Goal: Information Seeking & Learning: Learn about a topic

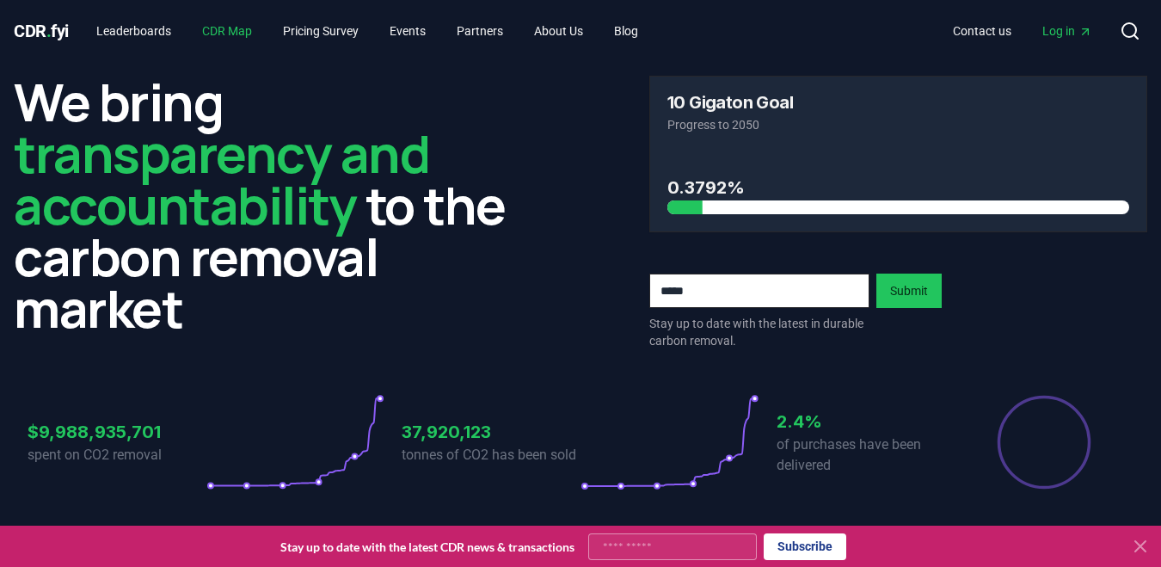
click at [244, 36] on link "CDR Map" at bounding box center [226, 30] width 77 height 31
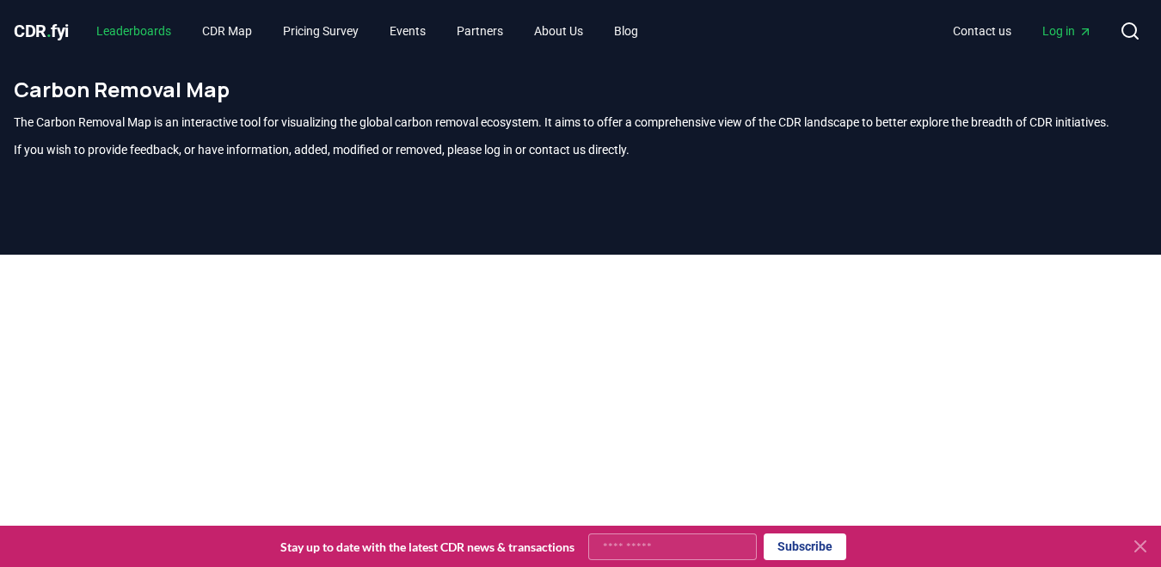
click at [163, 34] on link "Leaderboards" at bounding box center [134, 30] width 102 height 31
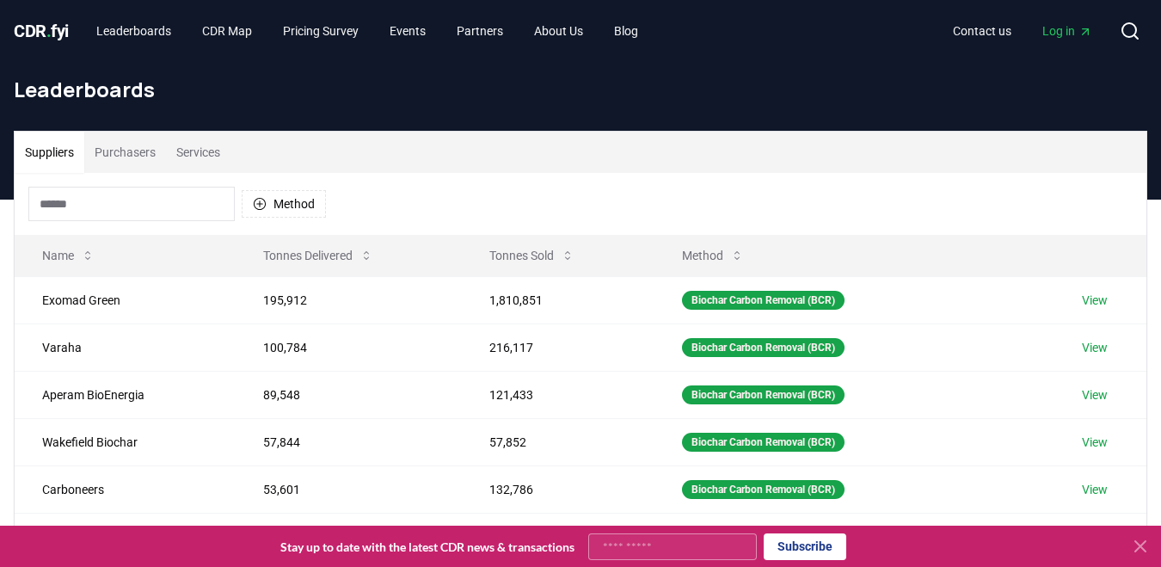
click at [196, 149] on button "Services" at bounding box center [198, 152] width 65 height 41
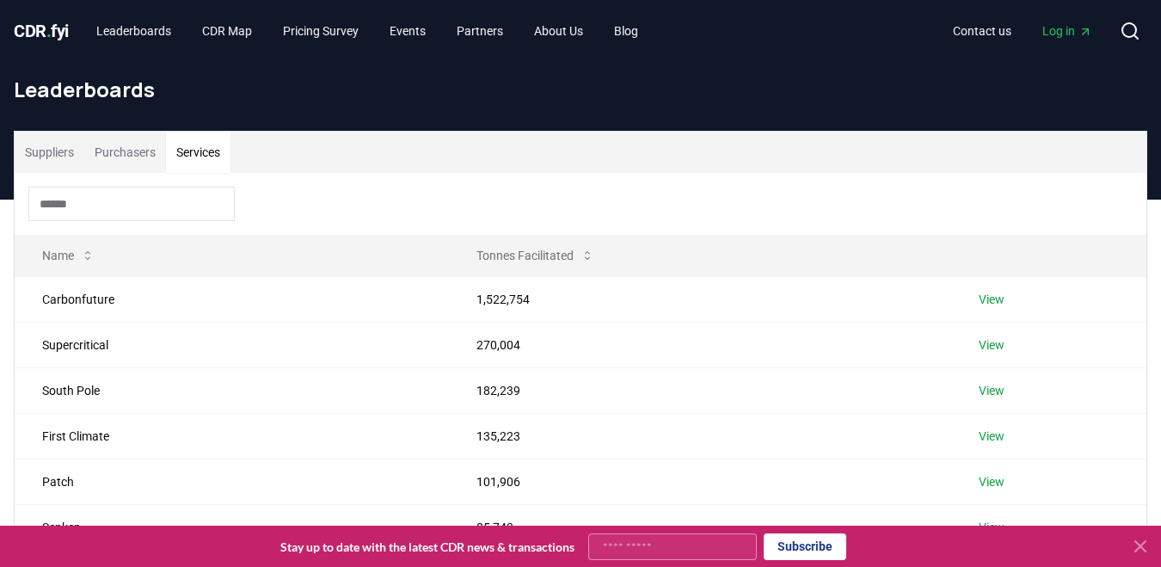
click at [56, 155] on button "Suppliers" at bounding box center [50, 152] width 70 height 41
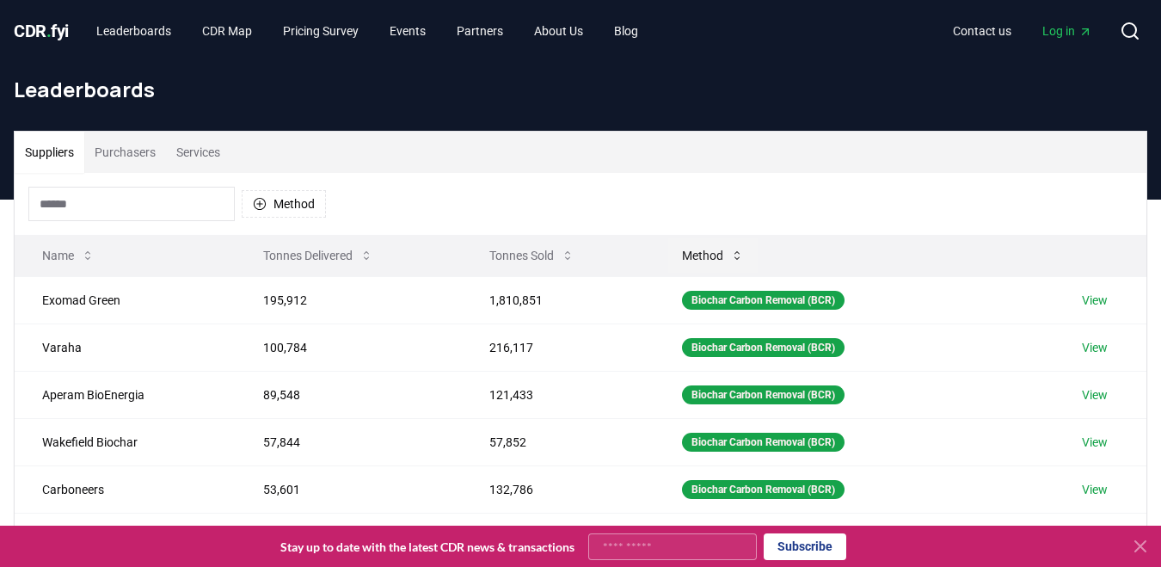
click at [722, 249] on button "Method" at bounding box center [712, 255] width 89 height 34
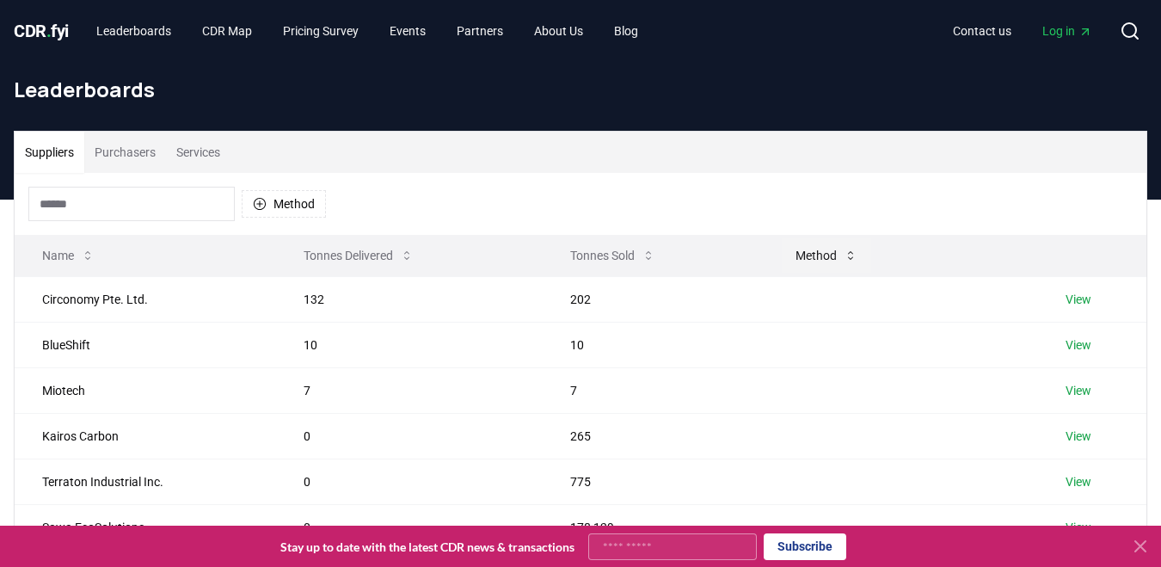
click at [844, 258] on icon at bounding box center [851, 256] width 14 height 14
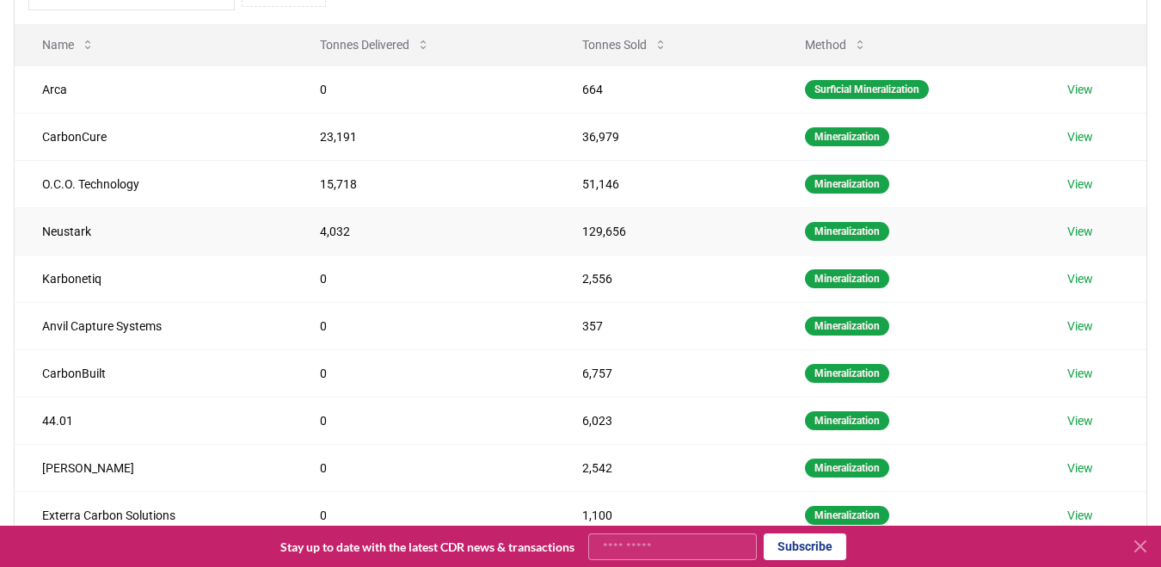
scroll to position [182, 0]
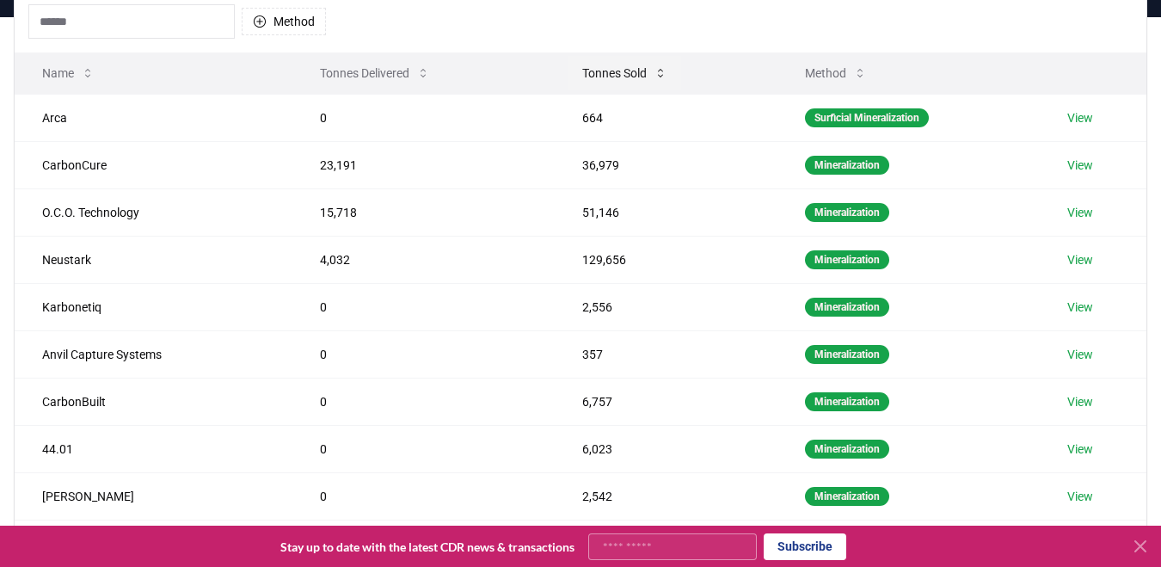
click at [661, 71] on icon at bounding box center [660, 73] width 5 height 9
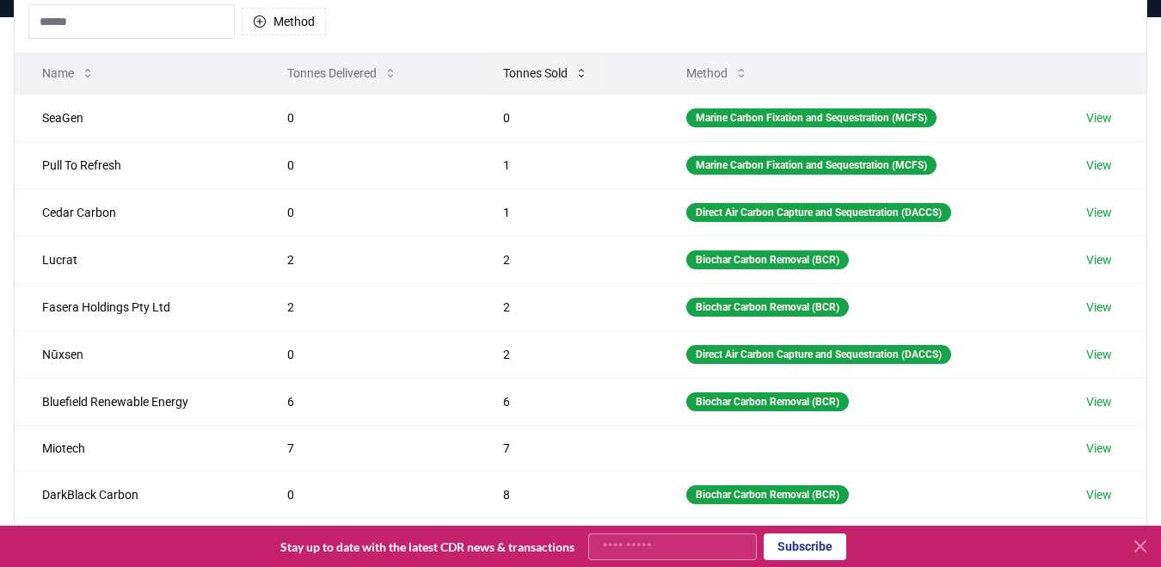
click at [580, 70] on icon at bounding box center [582, 73] width 14 height 14
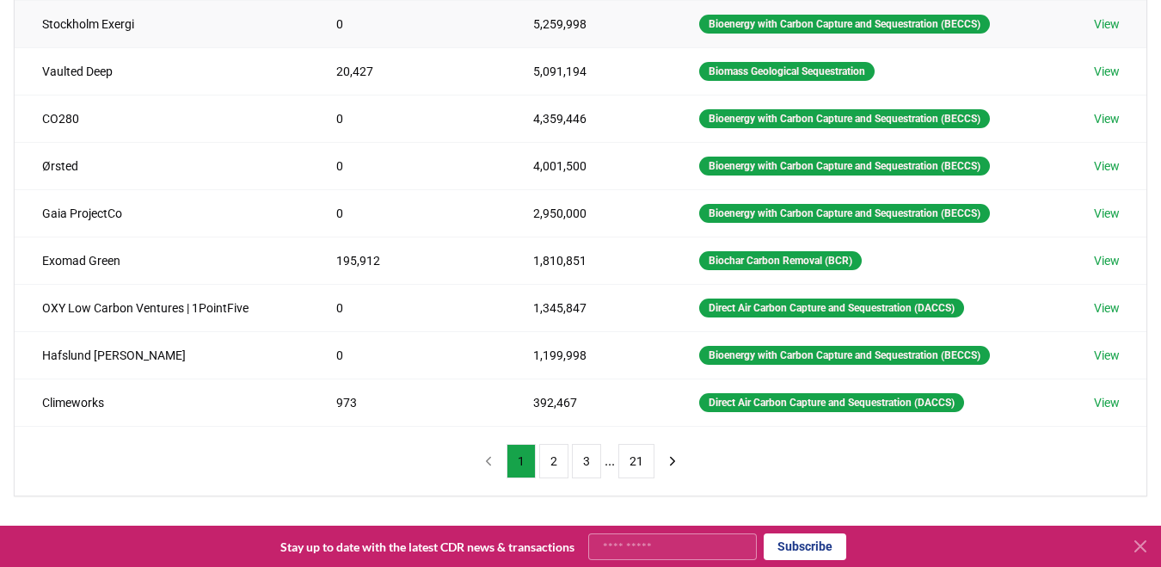
scroll to position [366, 0]
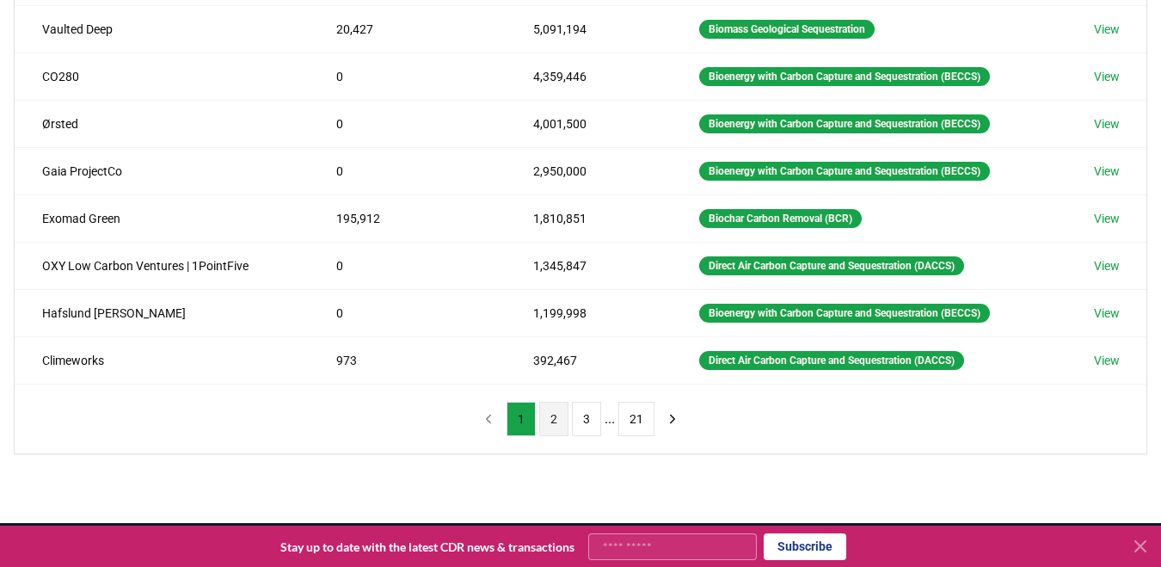
click at [546, 427] on button "2" at bounding box center [553, 419] width 29 height 34
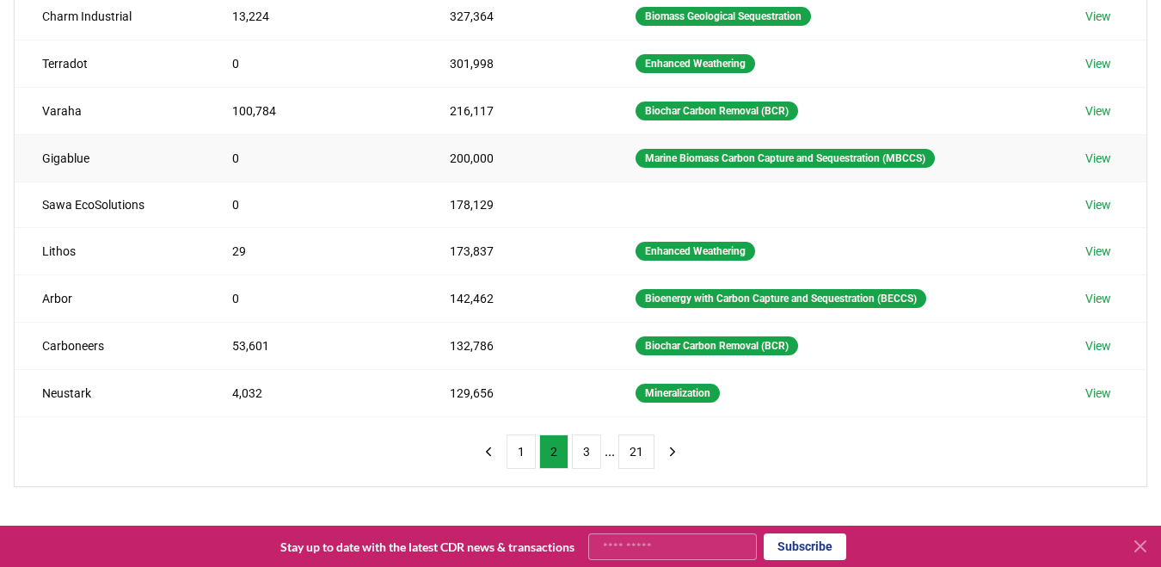
scroll to position [334, 0]
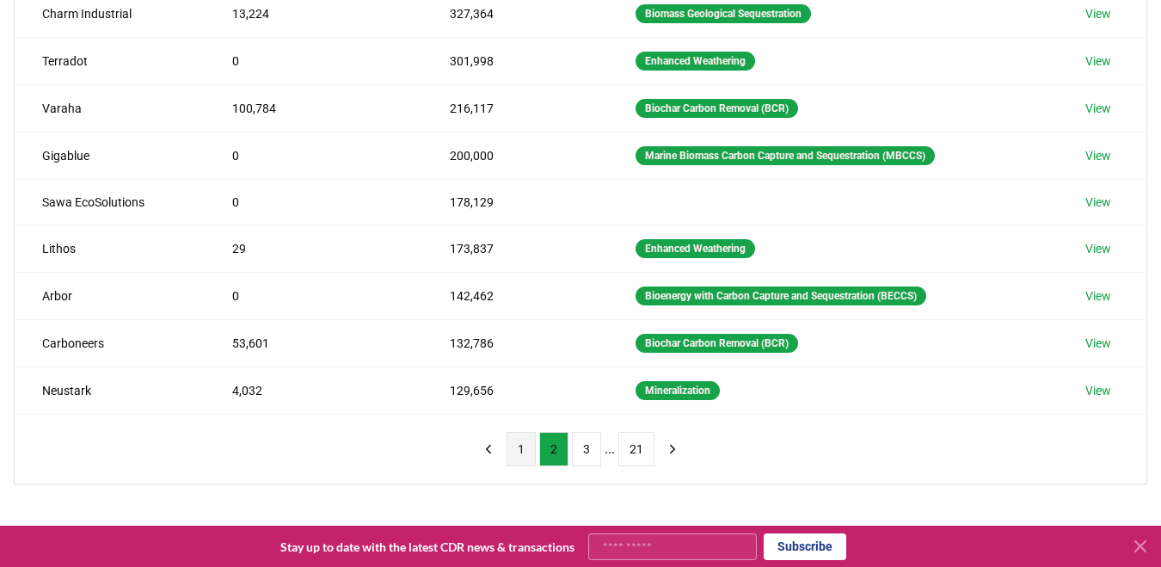
click at [530, 454] on button "1" at bounding box center [521, 449] width 29 height 34
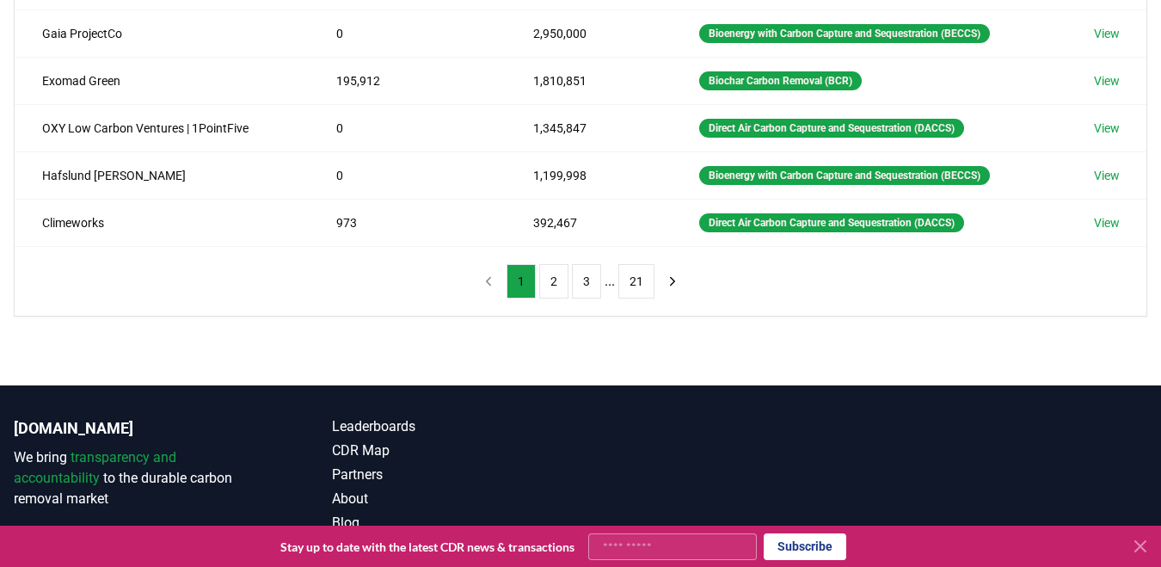
scroll to position [504, 0]
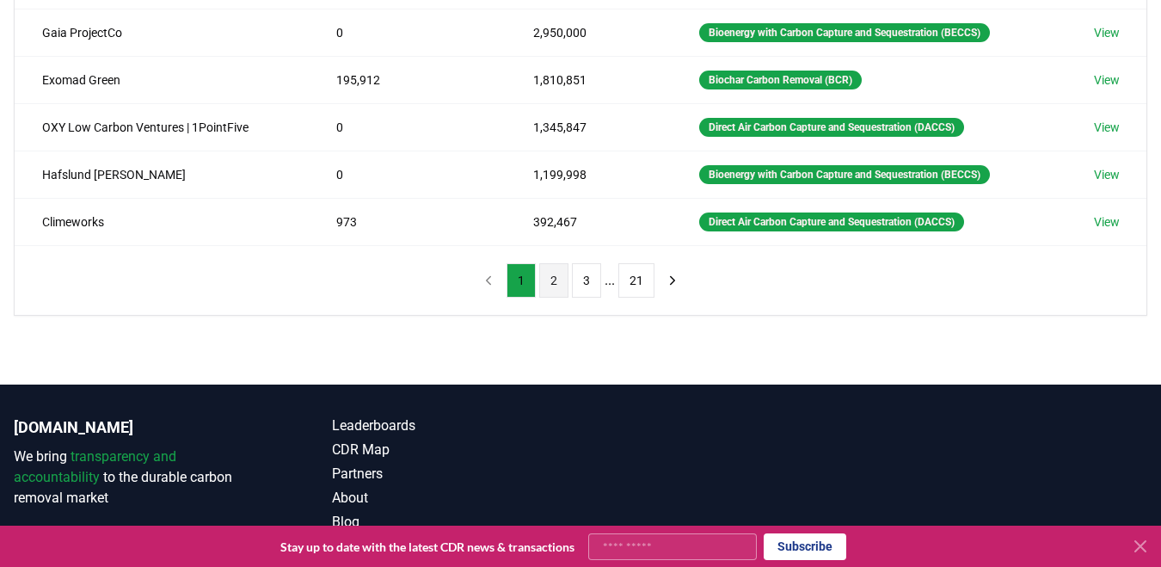
click at [545, 287] on button "2" at bounding box center [553, 280] width 29 height 34
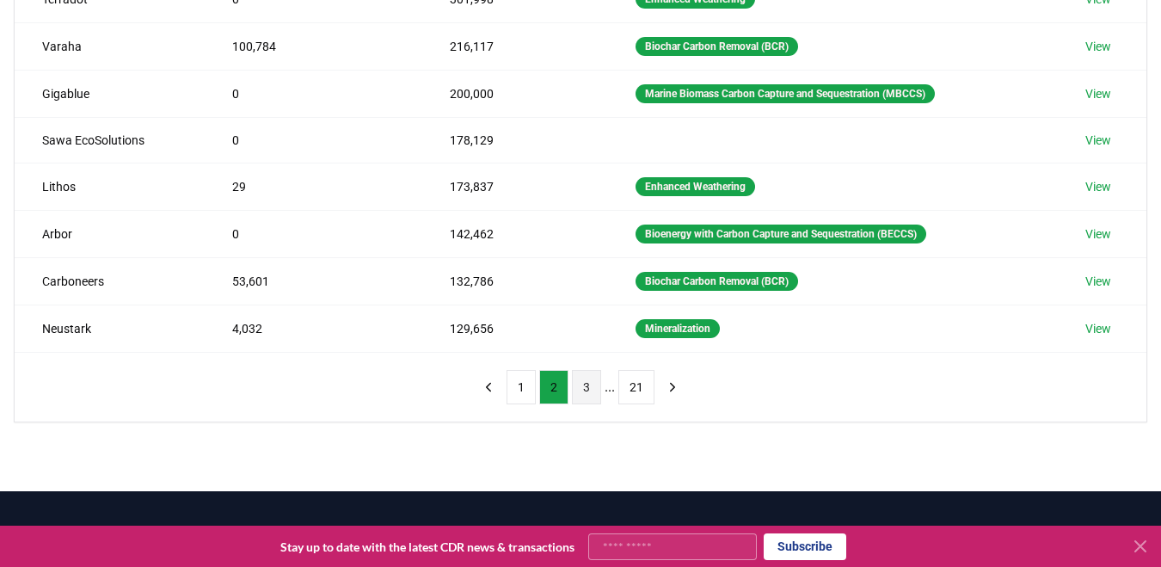
scroll to position [390, 0]
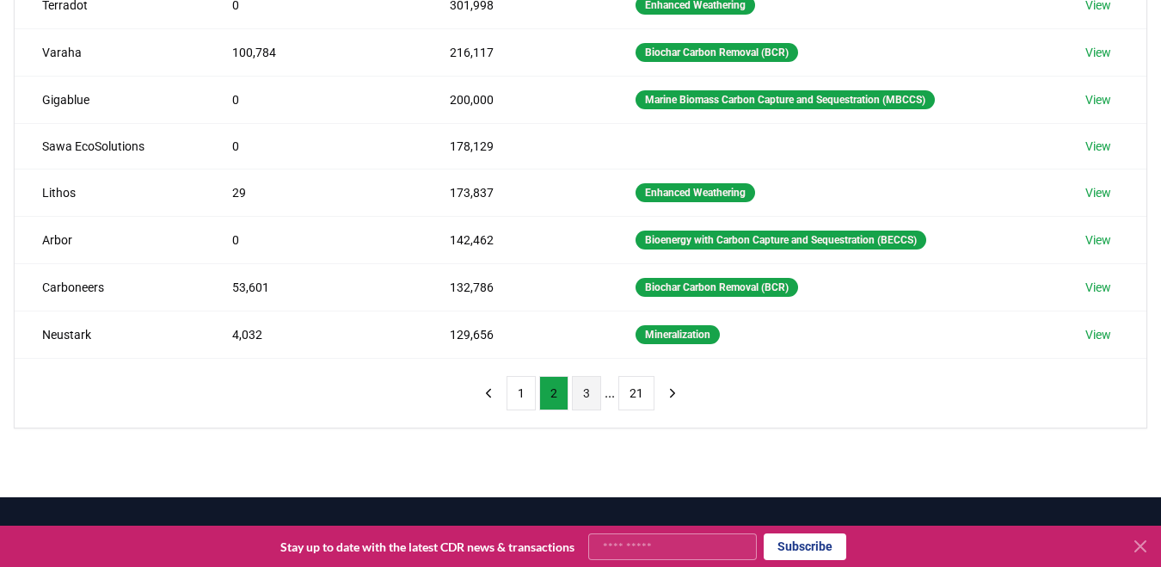
click at [588, 396] on button "3" at bounding box center [586, 393] width 29 height 34
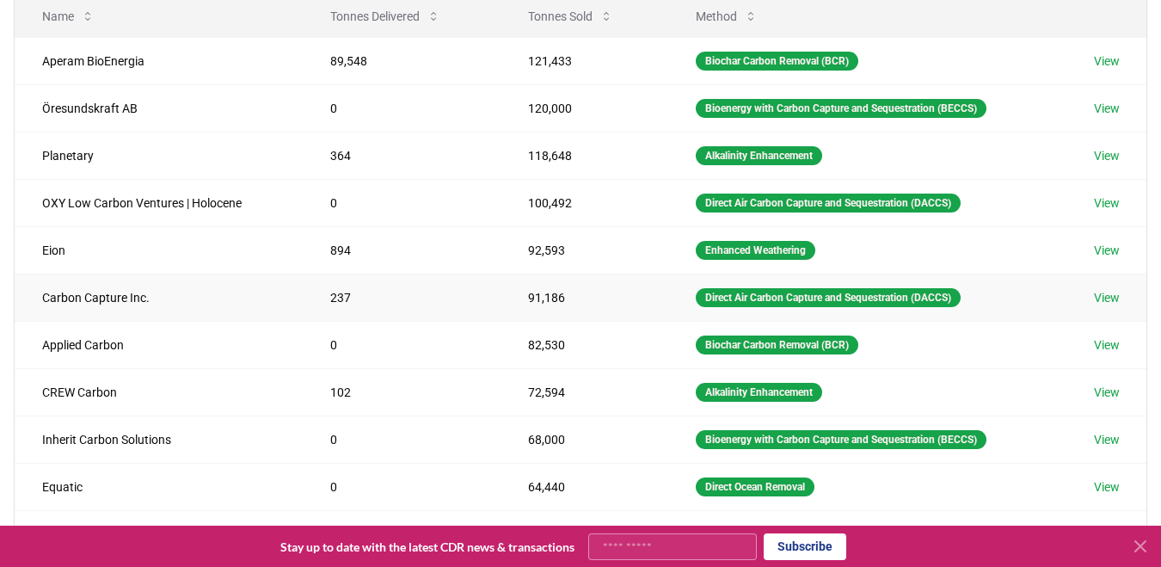
scroll to position [328, 0]
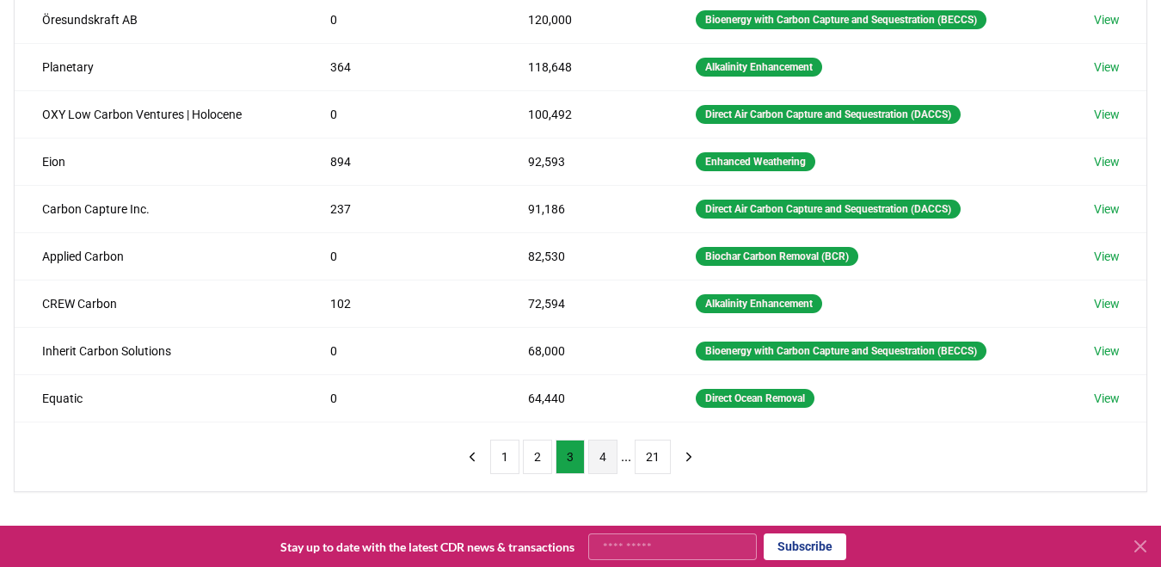
click at [592, 453] on button "4" at bounding box center [602, 457] width 29 height 34
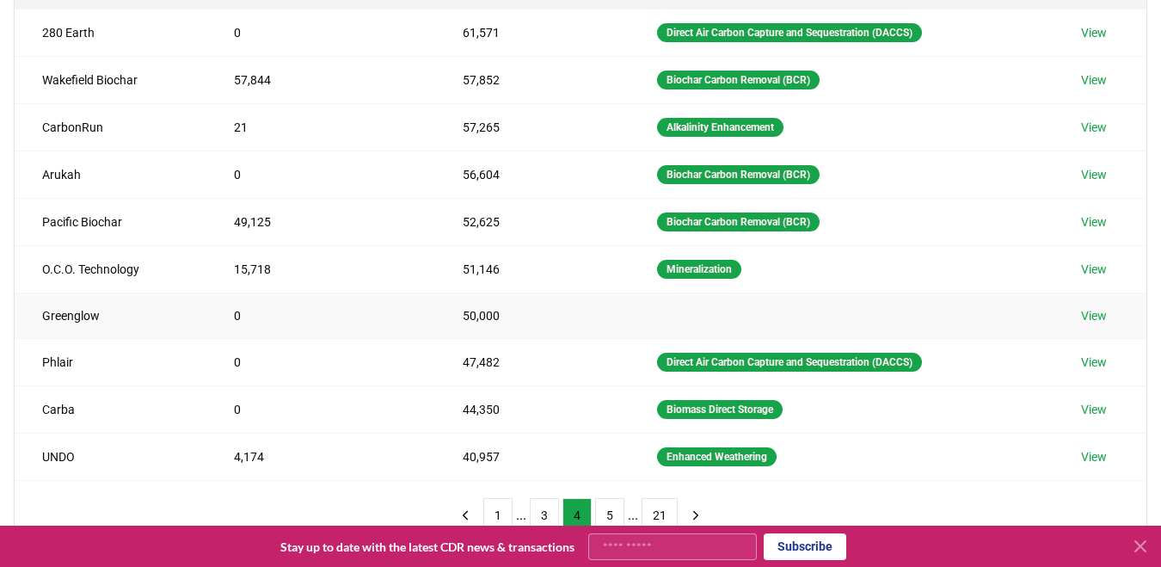
scroll to position [362, 0]
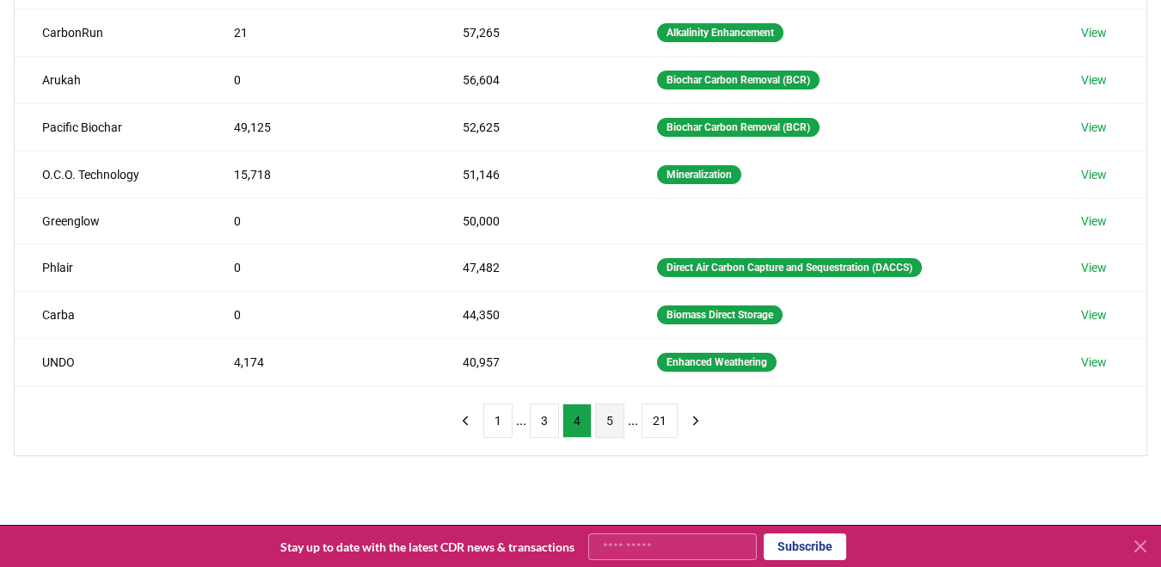
click at [619, 422] on button "5" at bounding box center [609, 420] width 29 height 34
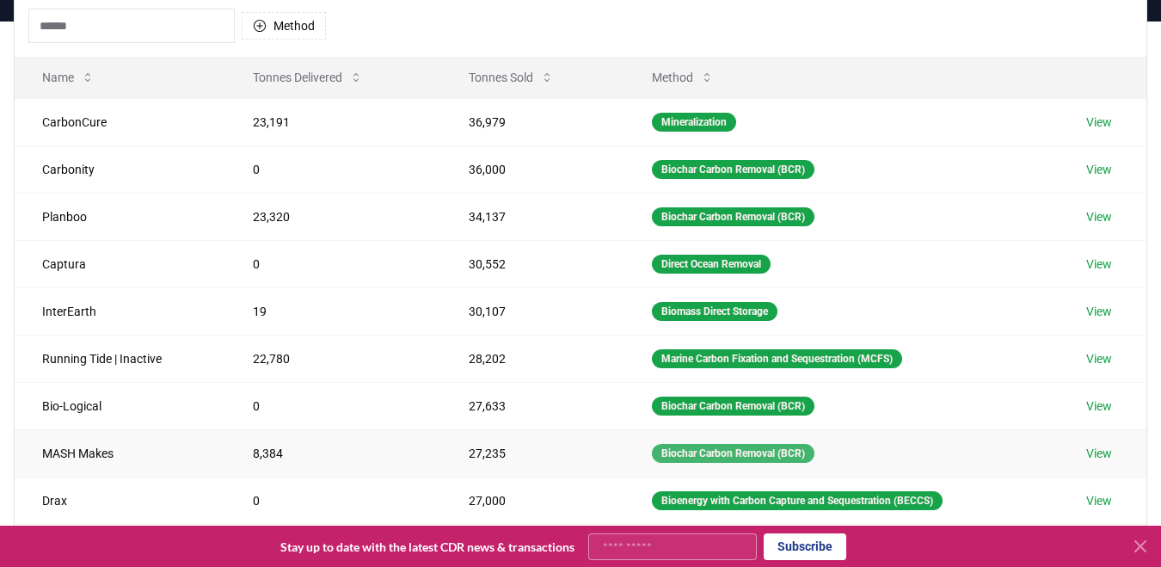
scroll to position [488, 0]
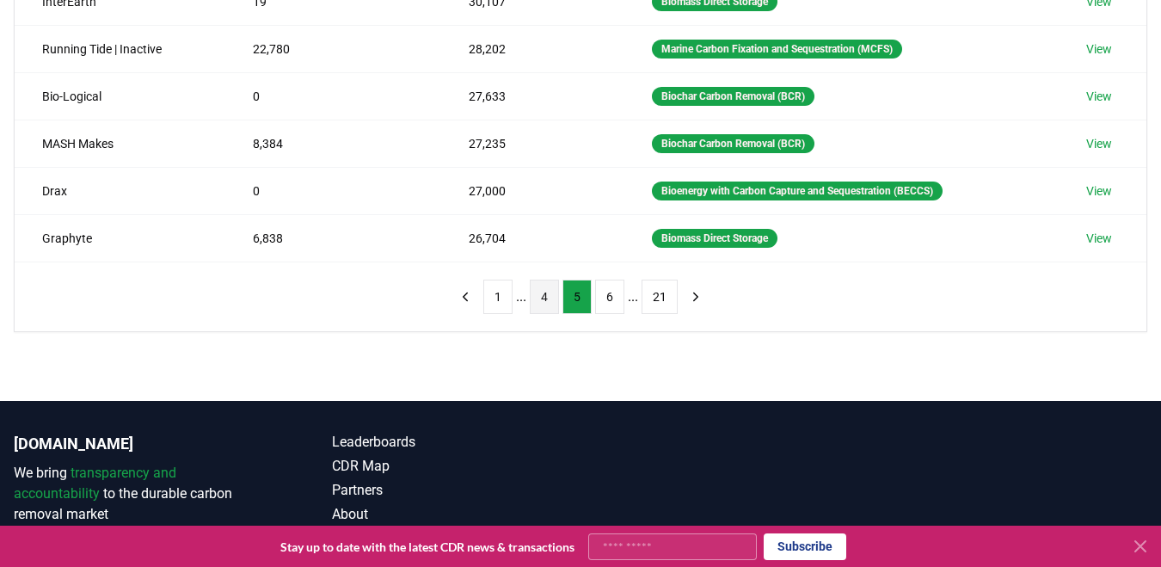
click at [541, 298] on button "4" at bounding box center [544, 297] width 29 height 34
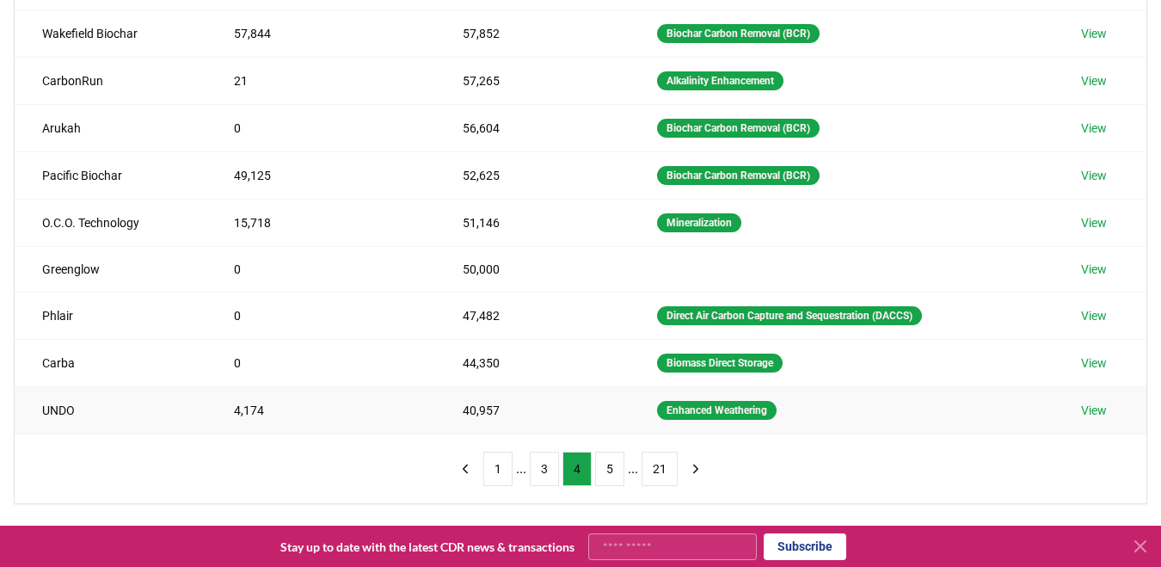
scroll to position [478, 0]
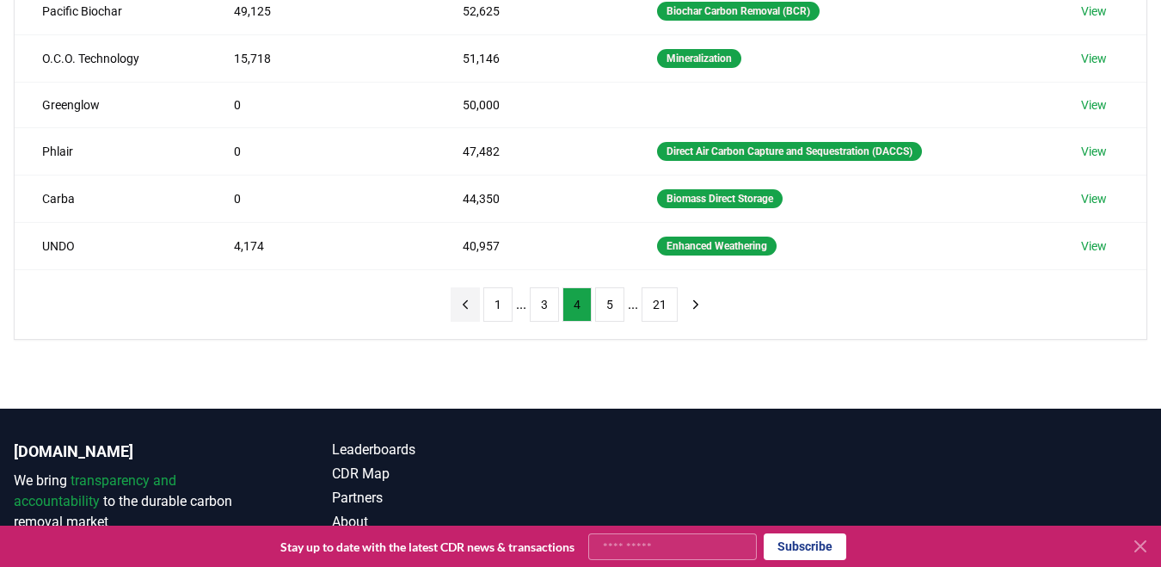
click at [468, 310] on icon "previous page" at bounding box center [465, 304] width 15 height 15
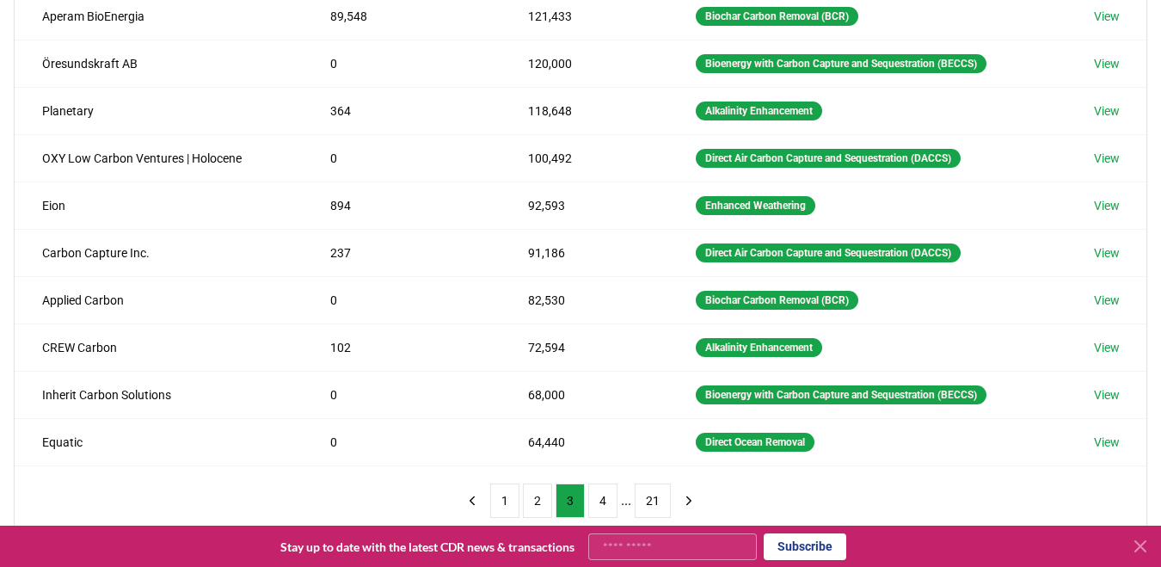
scroll to position [0, 0]
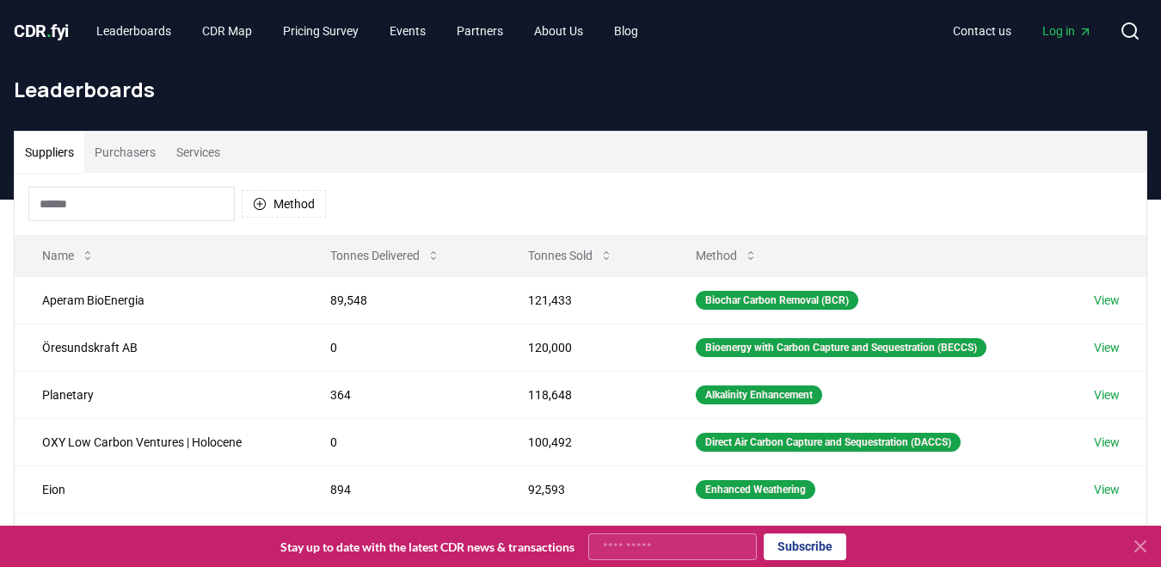
click at [178, 202] on input at bounding box center [131, 204] width 206 height 34
click at [292, 199] on button "Method" at bounding box center [284, 204] width 84 height 28
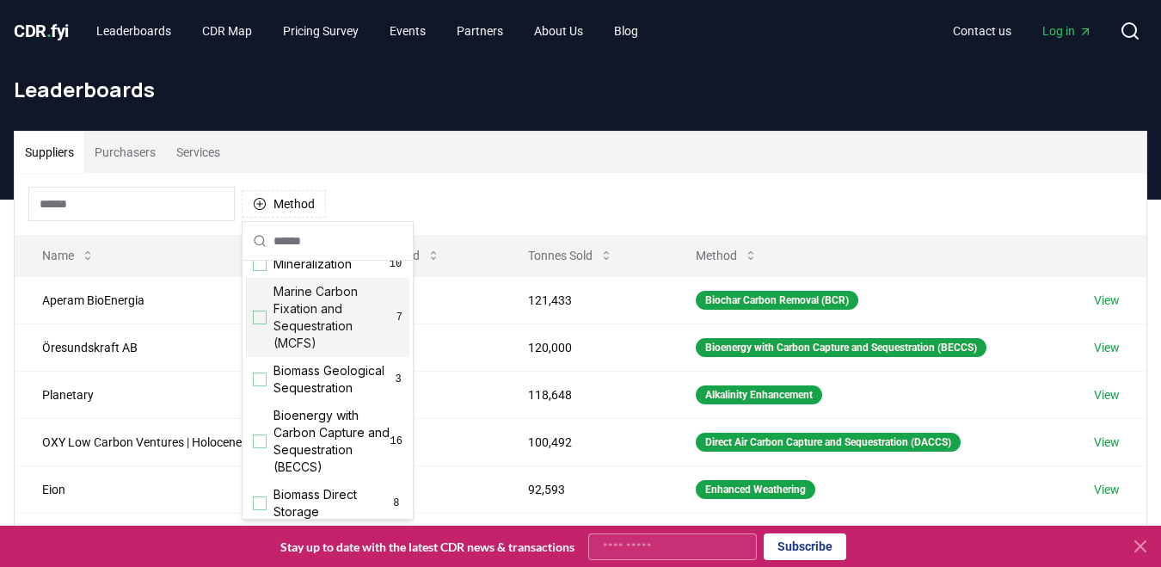
scroll to position [160, 0]
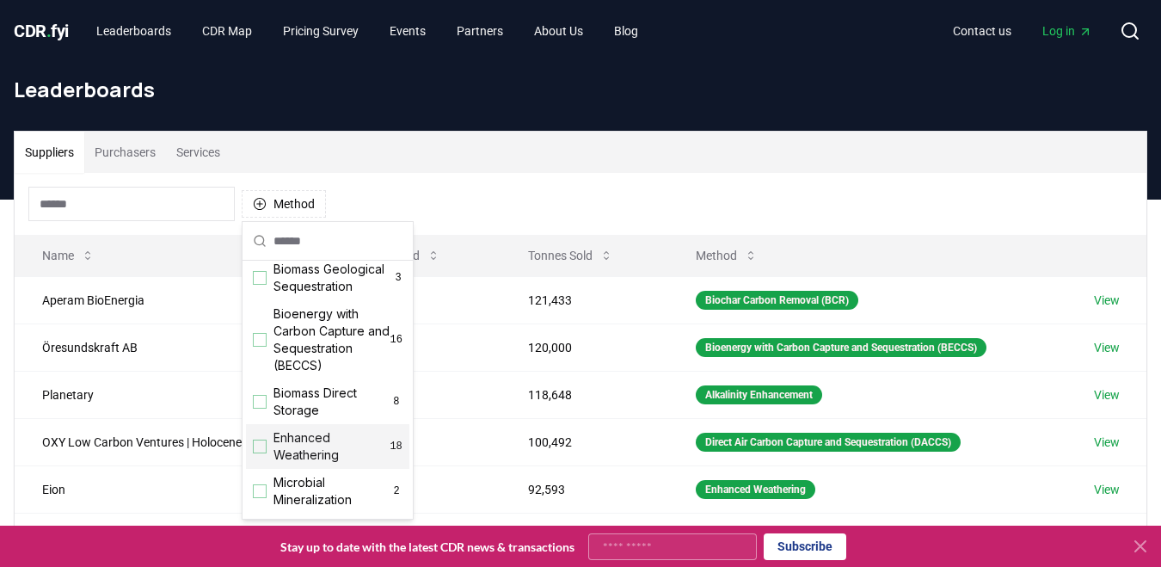
click at [261, 453] on div "Suggestions" at bounding box center [260, 447] width 14 height 14
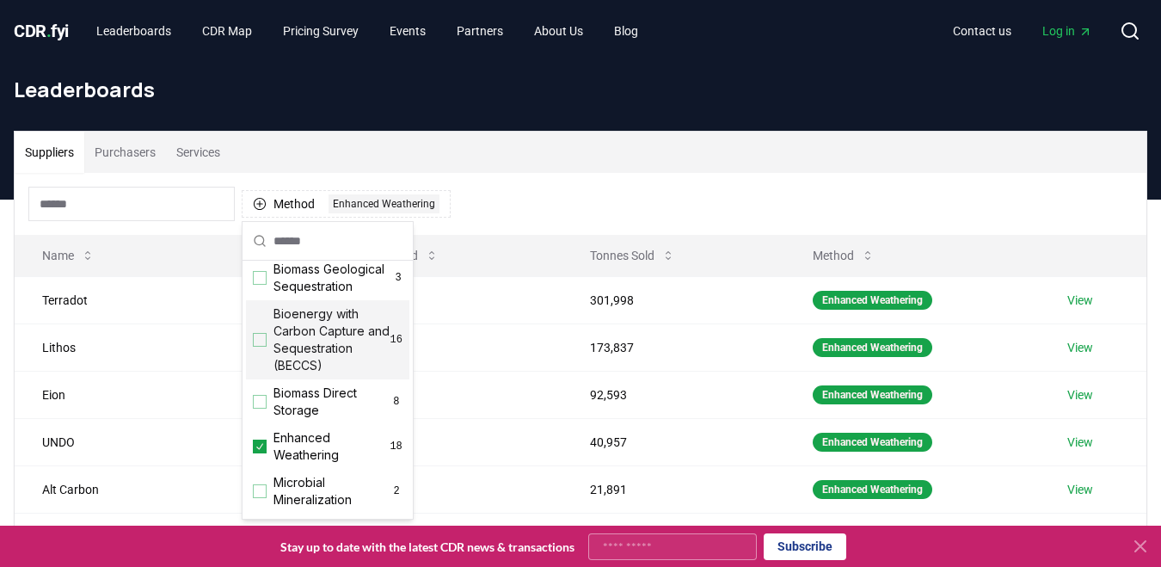
click at [576, 193] on div "Method 1 Enhanced Weathering" at bounding box center [581, 204] width 1132 height 62
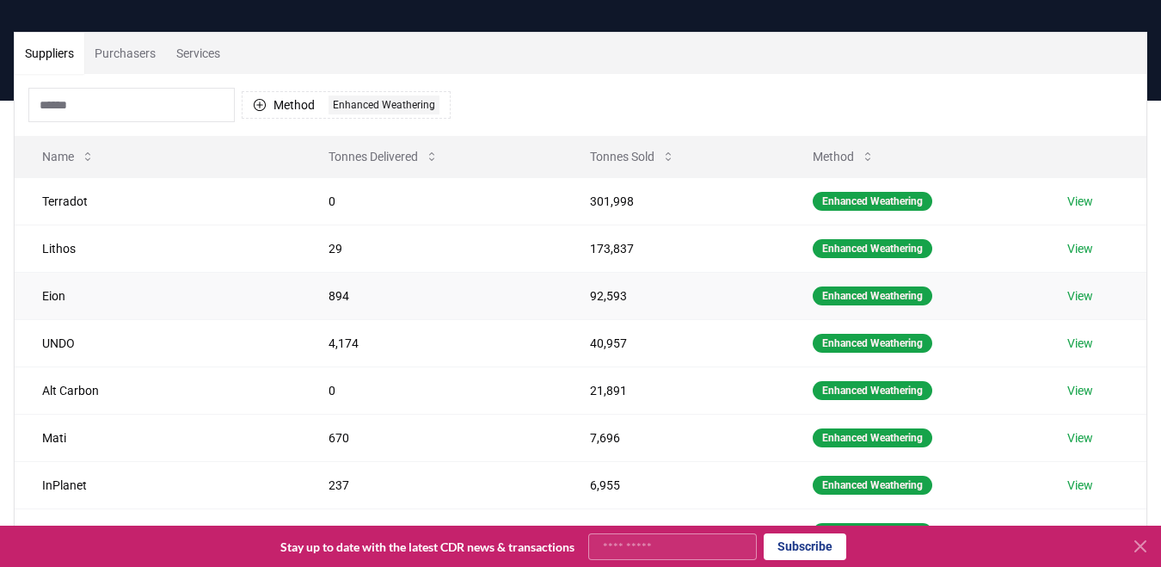
scroll to position [142, 0]
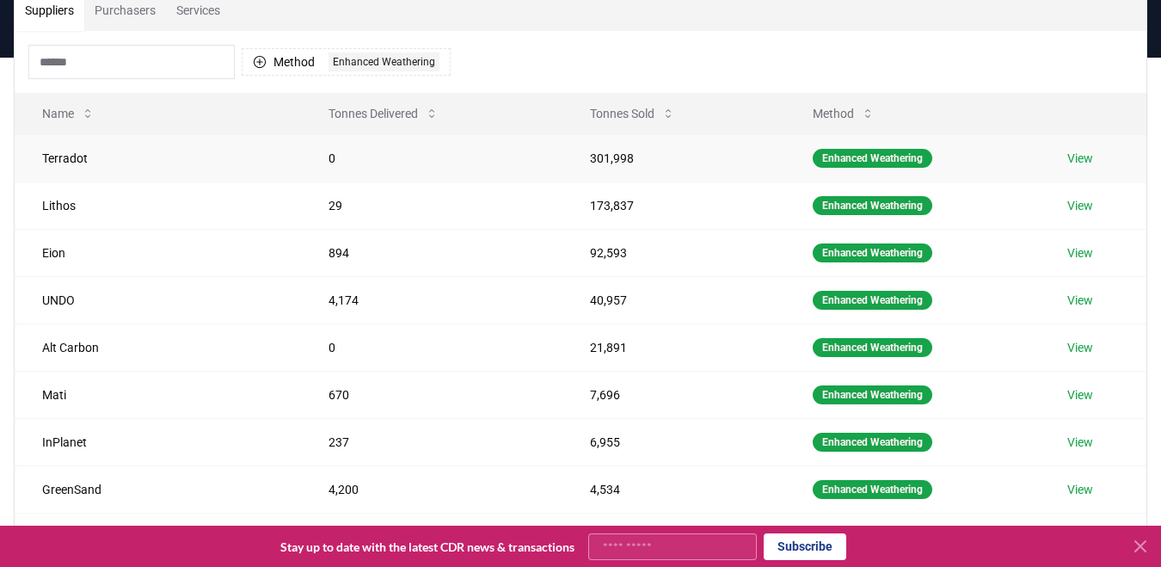
click at [1088, 154] on link "View" at bounding box center [1081, 158] width 26 height 17
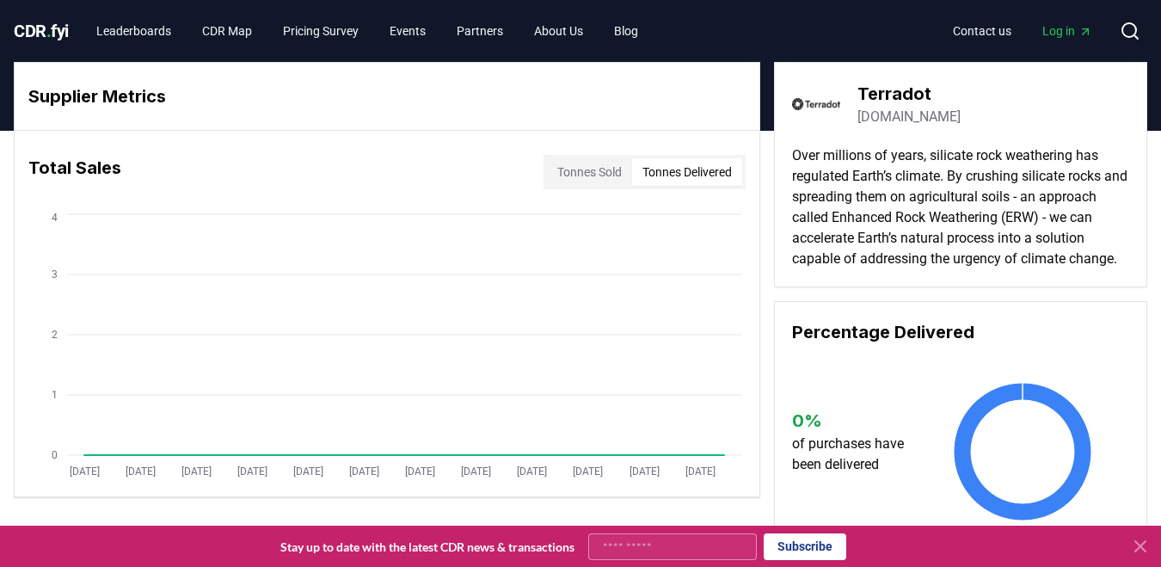
click at [676, 175] on button "Tonnes Delivered" at bounding box center [687, 172] width 110 height 28
click at [547, 169] on button "Tonnes Sold" at bounding box center [589, 172] width 85 height 28
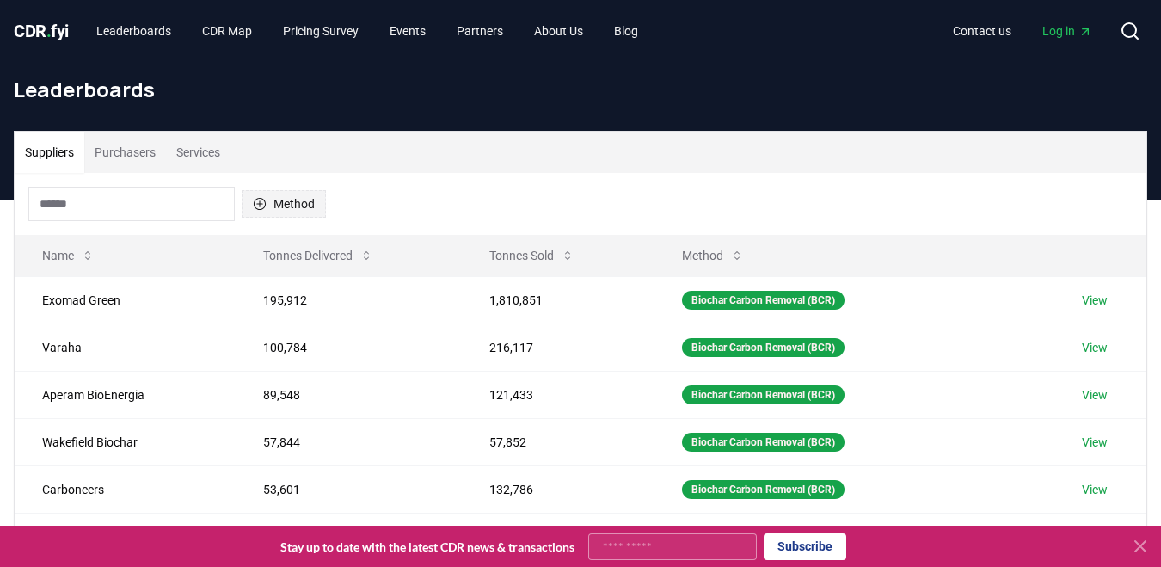
click at [293, 200] on button "Method" at bounding box center [284, 204] width 84 height 28
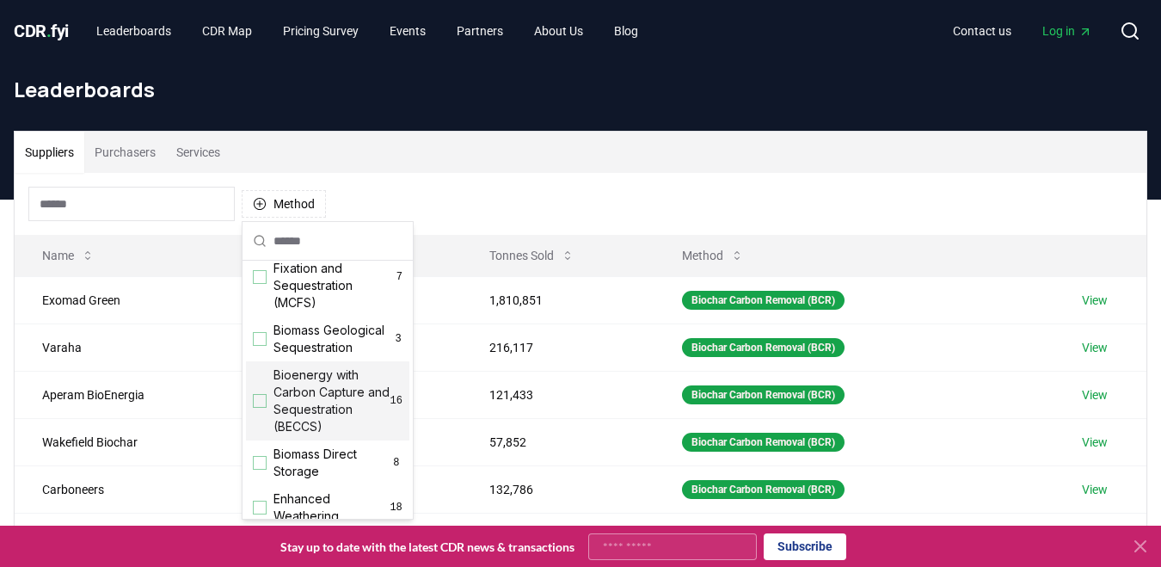
scroll to position [248, 0]
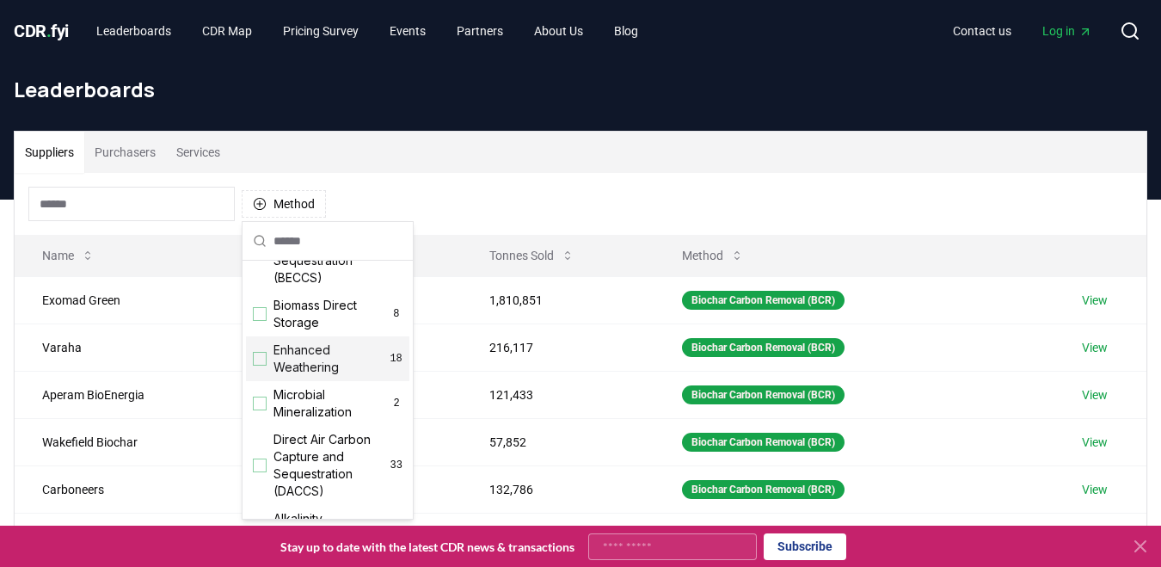
click at [256, 366] on div "Suggestions" at bounding box center [260, 359] width 14 height 14
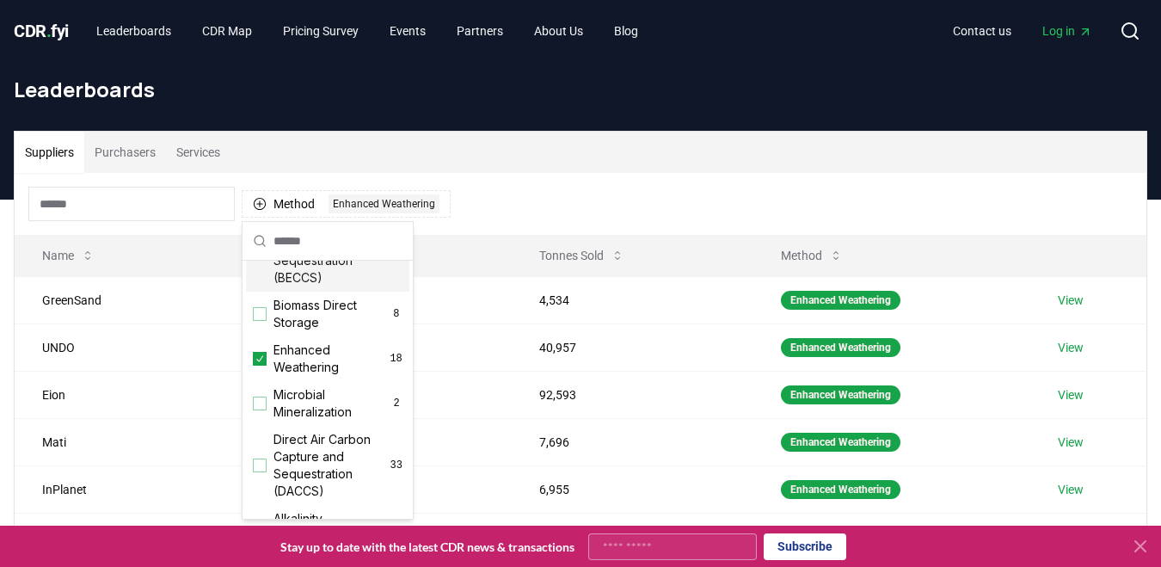
click at [492, 231] on div "Method 1 Enhanced Weathering" at bounding box center [581, 204] width 1132 height 62
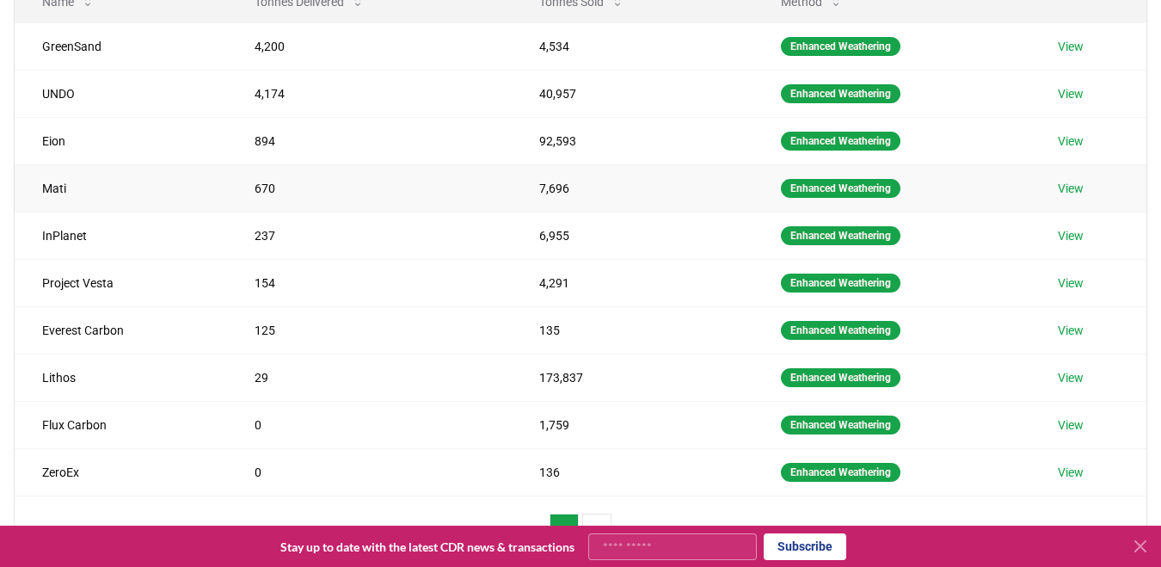
scroll to position [170, 0]
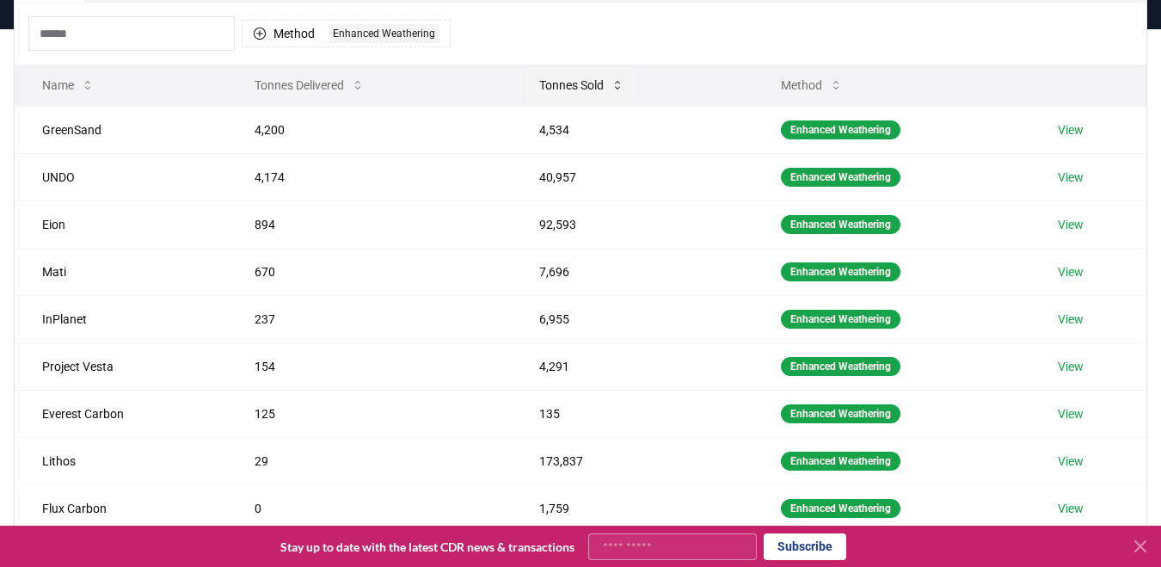
click at [619, 90] on icon at bounding box center [618, 85] width 14 height 14
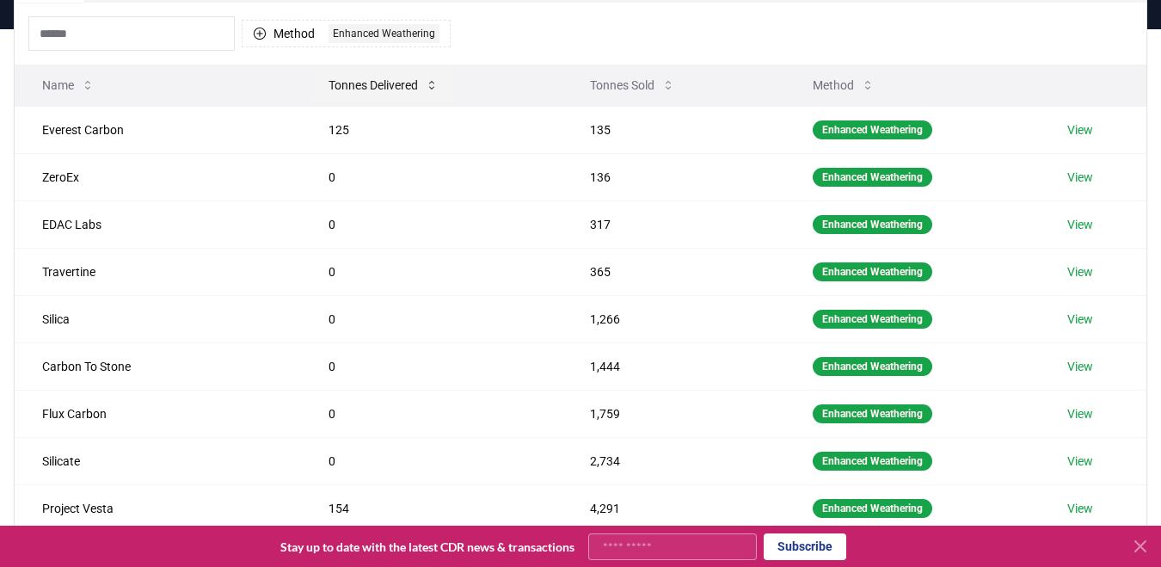
click at [434, 89] on icon at bounding box center [432, 85] width 14 height 14
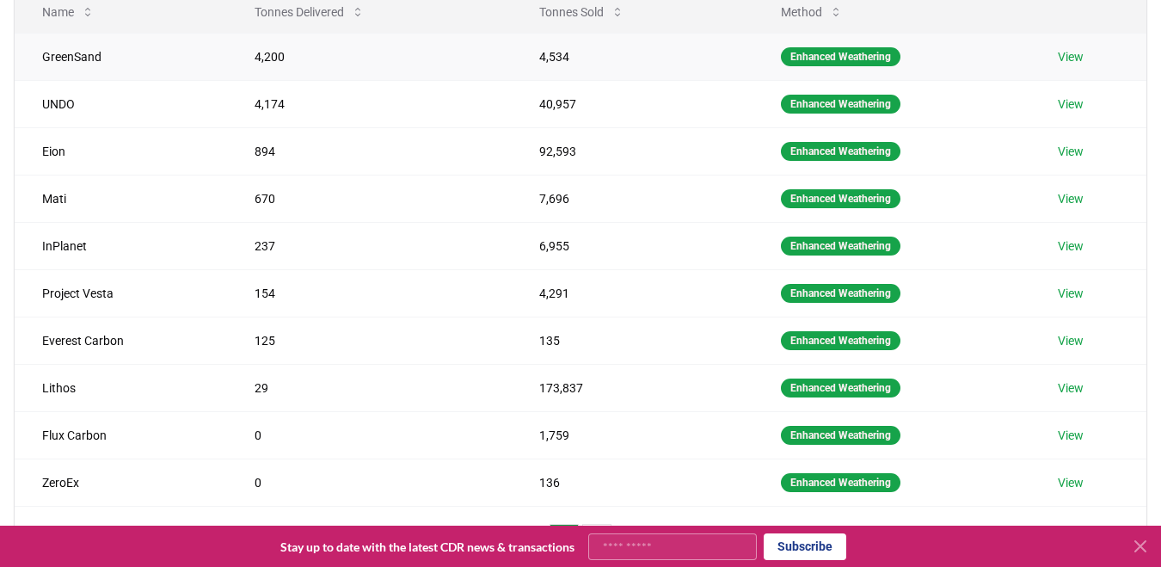
scroll to position [179, 0]
